Goal: Find specific page/section: Find specific page/section

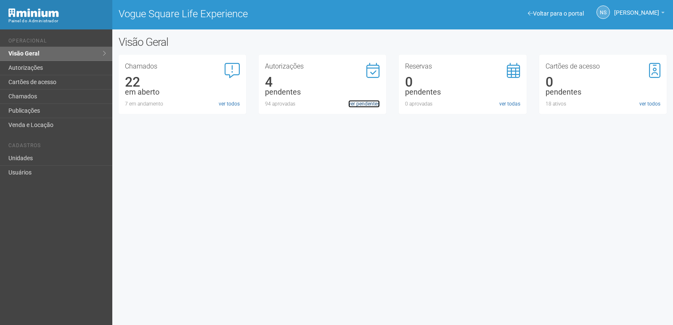
click at [358, 105] on link "ver pendentes" at bounding box center [364, 104] width 32 height 8
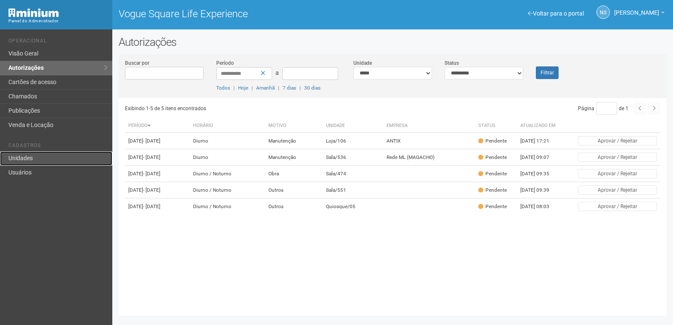
click at [26, 163] on link "Unidades" at bounding box center [56, 158] width 112 height 14
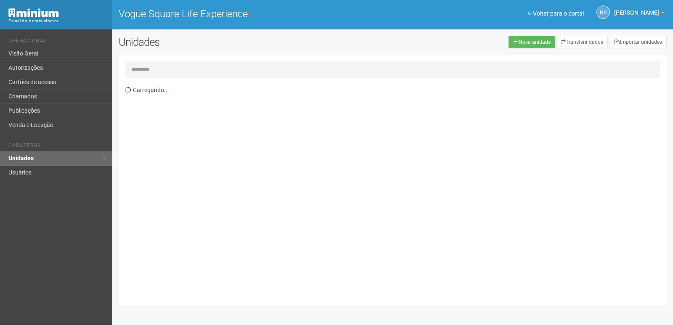
click at [209, 73] on input "text" at bounding box center [392, 69] width 535 height 17
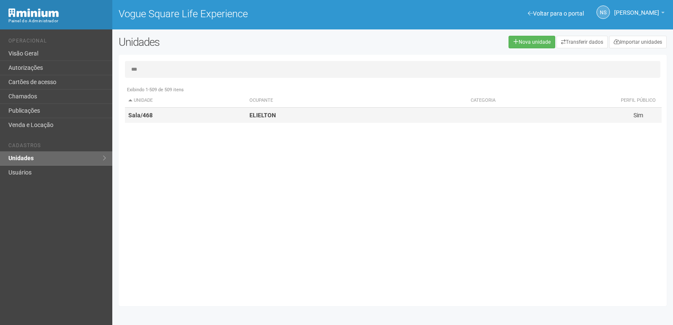
type input "***"
click at [499, 115] on td at bounding box center [540, 116] width 147 height 16
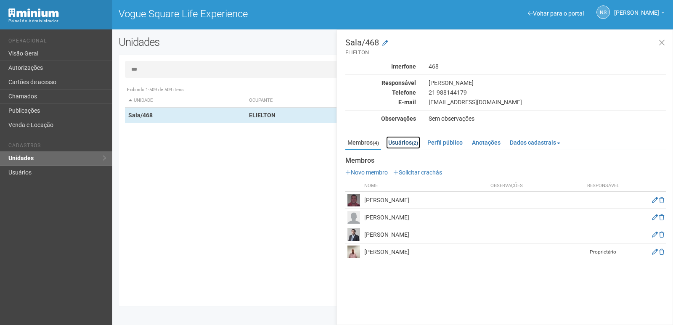
click at [401, 144] on link "Usuários (2)" at bounding box center [403, 142] width 34 height 13
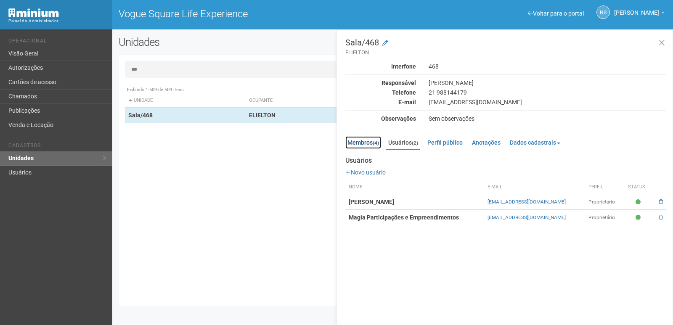
drag, startPoint x: 362, startPoint y: 138, endPoint x: 363, endPoint y: 143, distance: 4.2
click at [362, 139] on link "Membros (4)" at bounding box center [363, 142] width 36 height 13
